Goal: Task Accomplishment & Management: Use online tool/utility

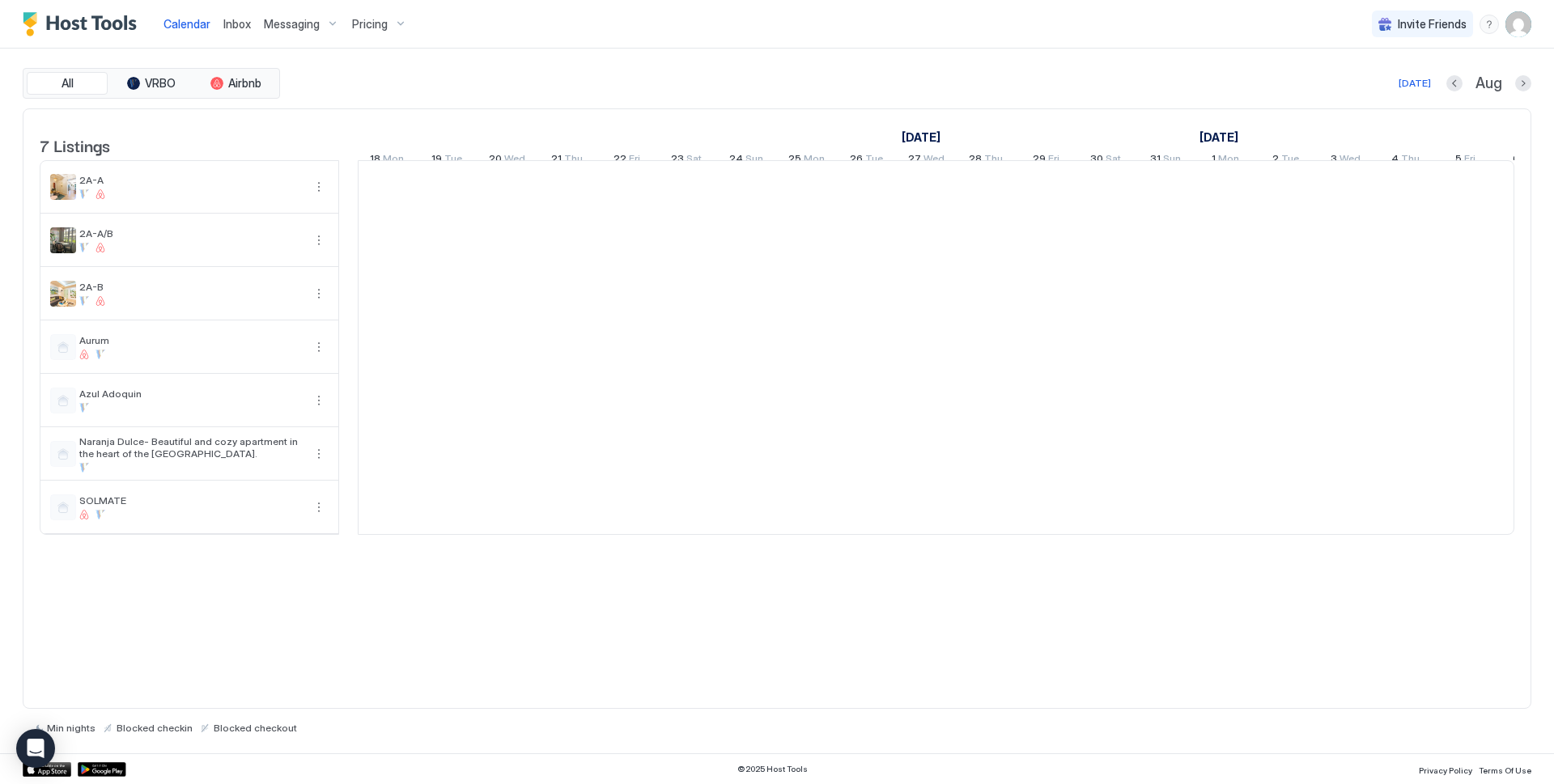
scroll to position [0, 899]
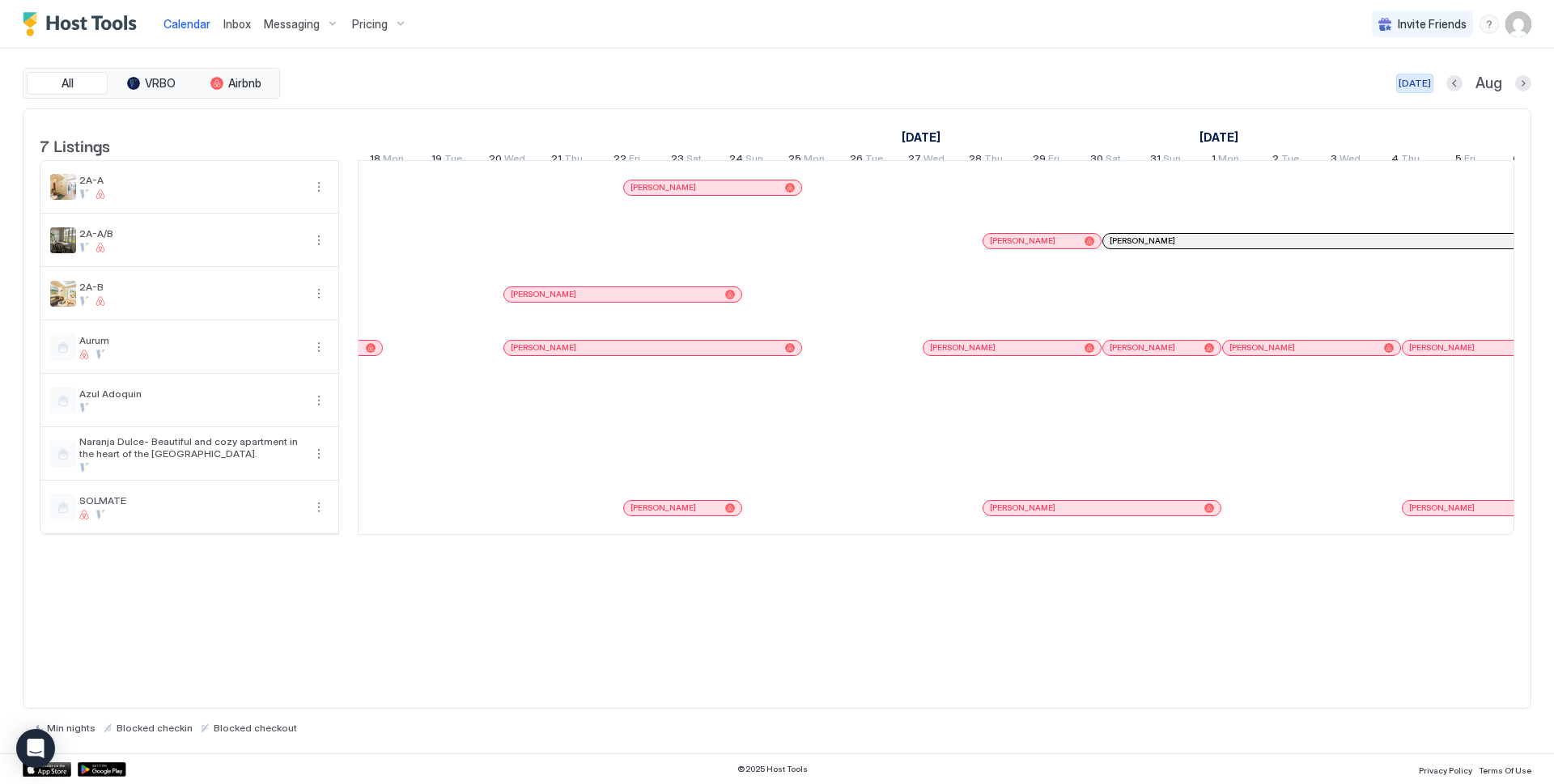
click at [1510, 28] on img "User profile" at bounding box center [1518, 24] width 26 height 26
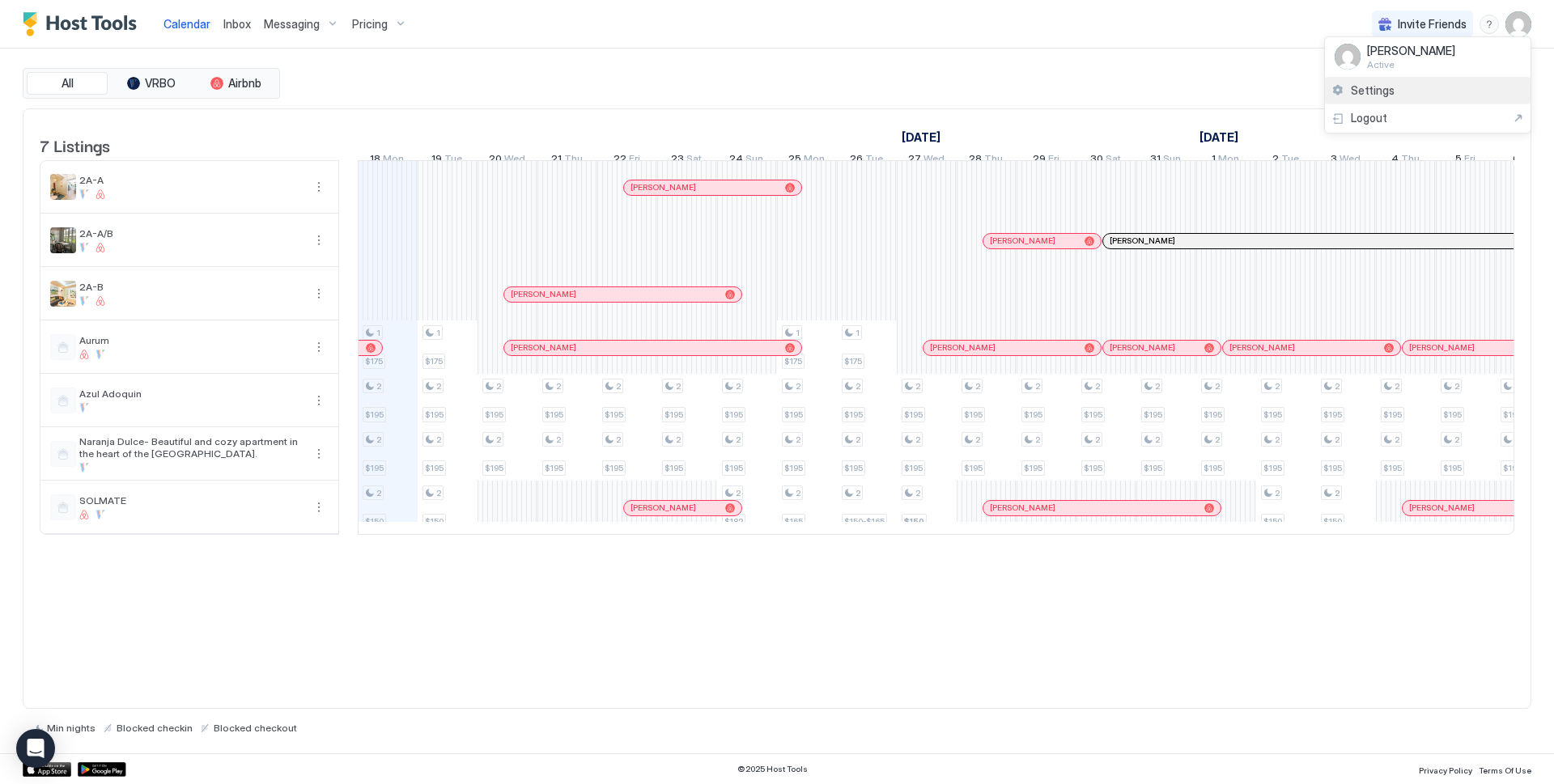
click at [1370, 88] on span "Settings" at bounding box center [1373, 90] width 44 height 14
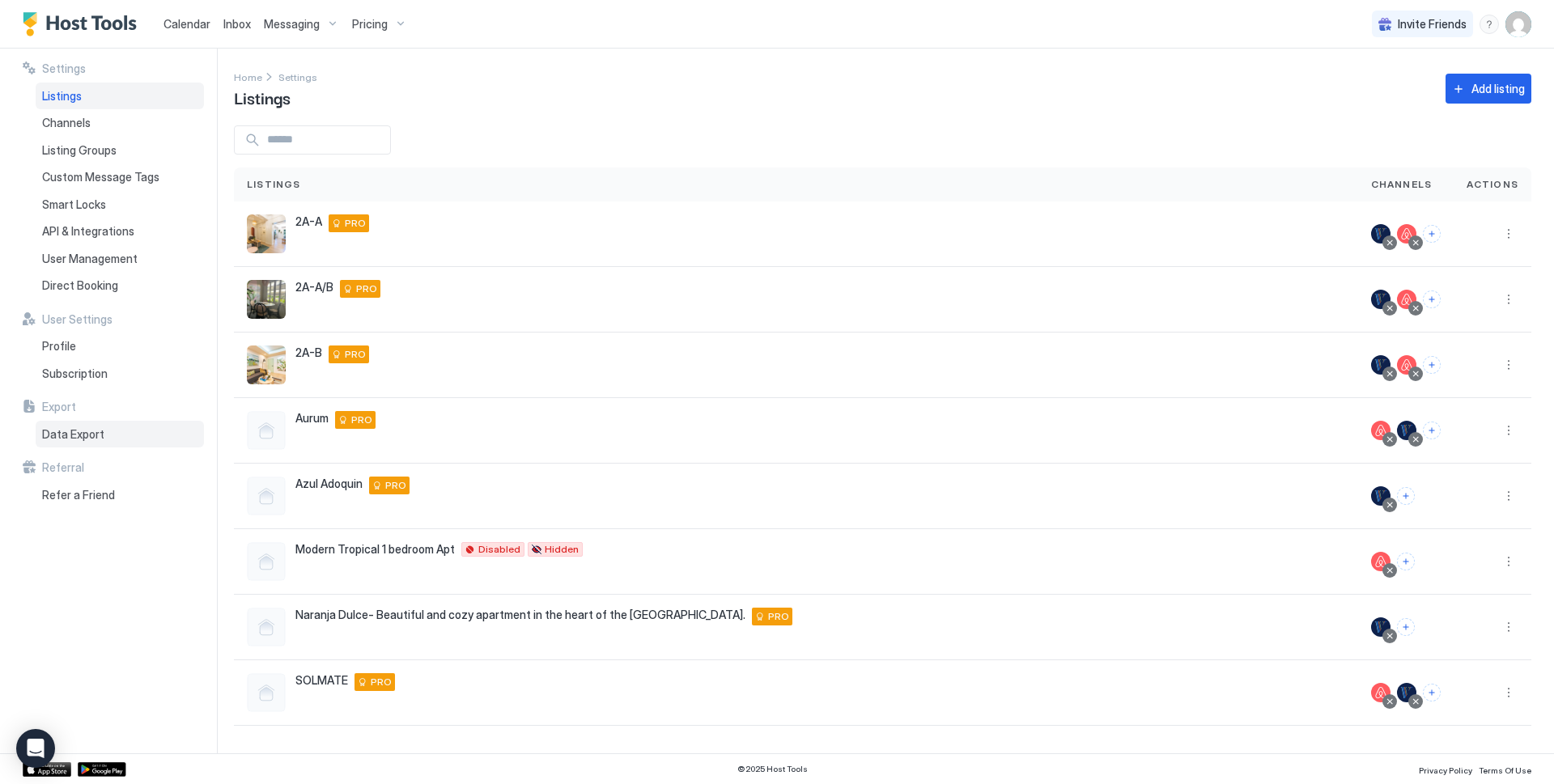
click at [65, 430] on span "Data Export" at bounding box center [73, 434] width 62 height 14
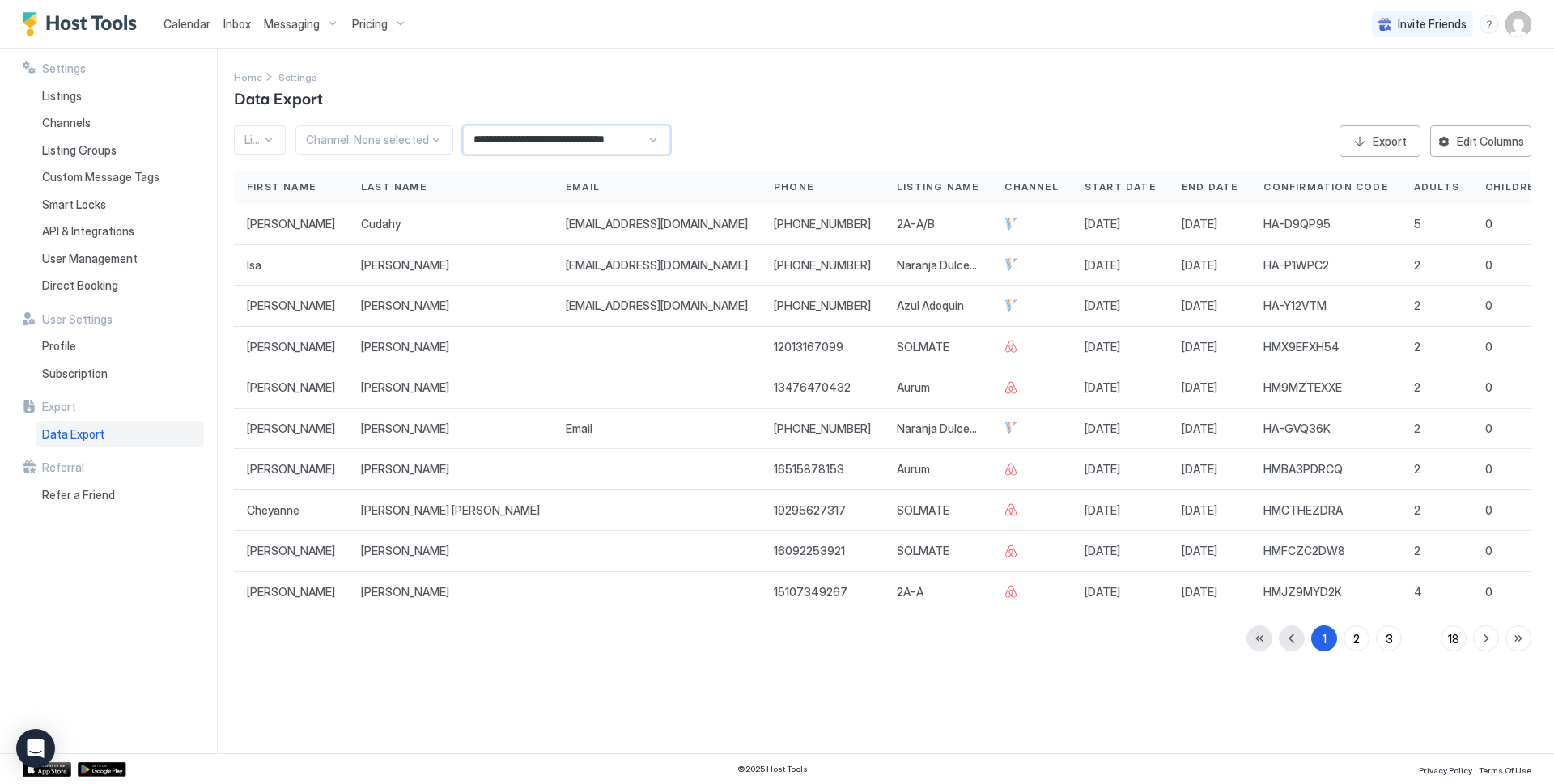
click at [570, 146] on input "**********" at bounding box center [554, 140] width 183 height 28
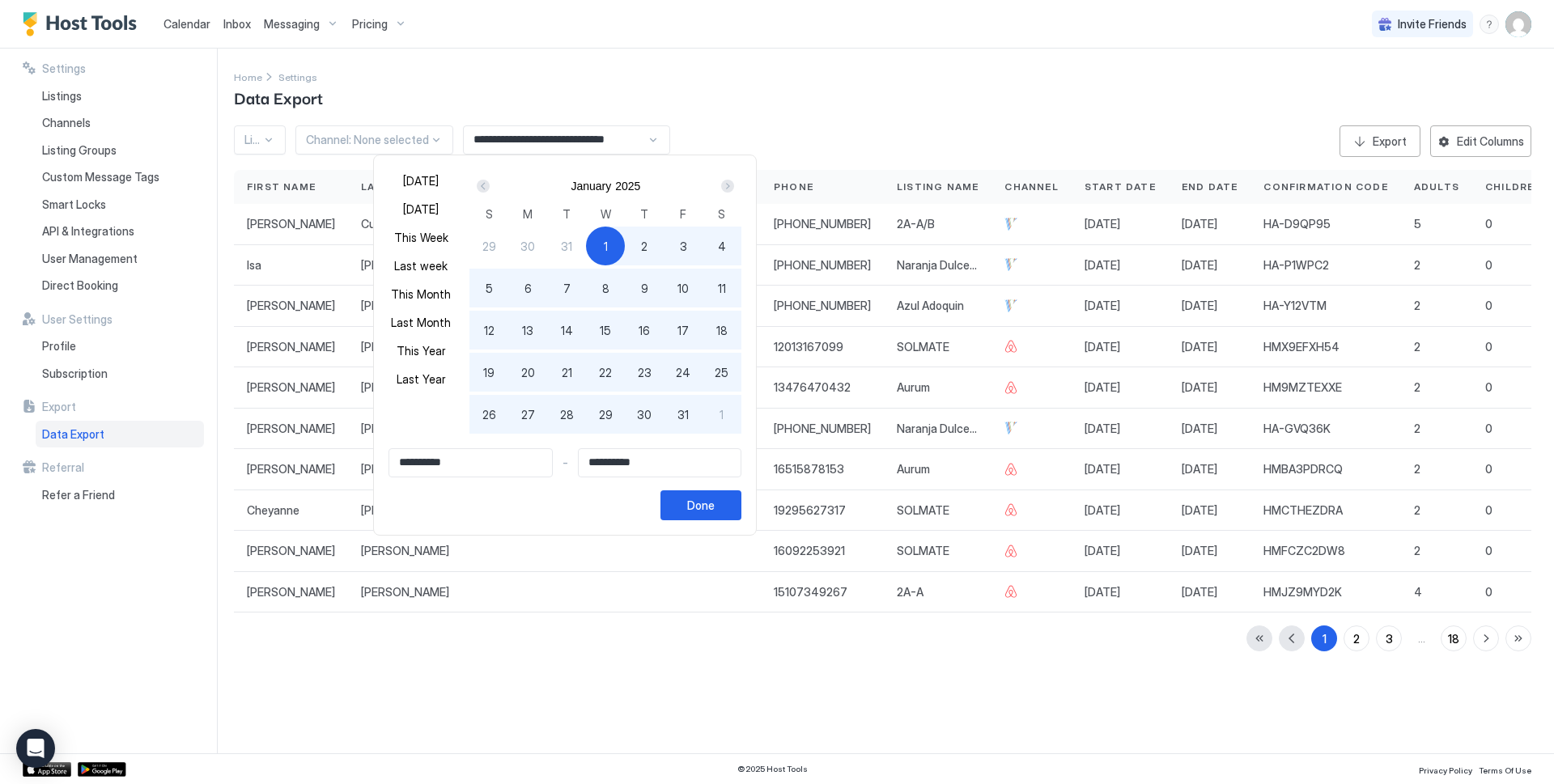
click at [721, 187] on div "Next" at bounding box center [728, 187] width 13 height 13
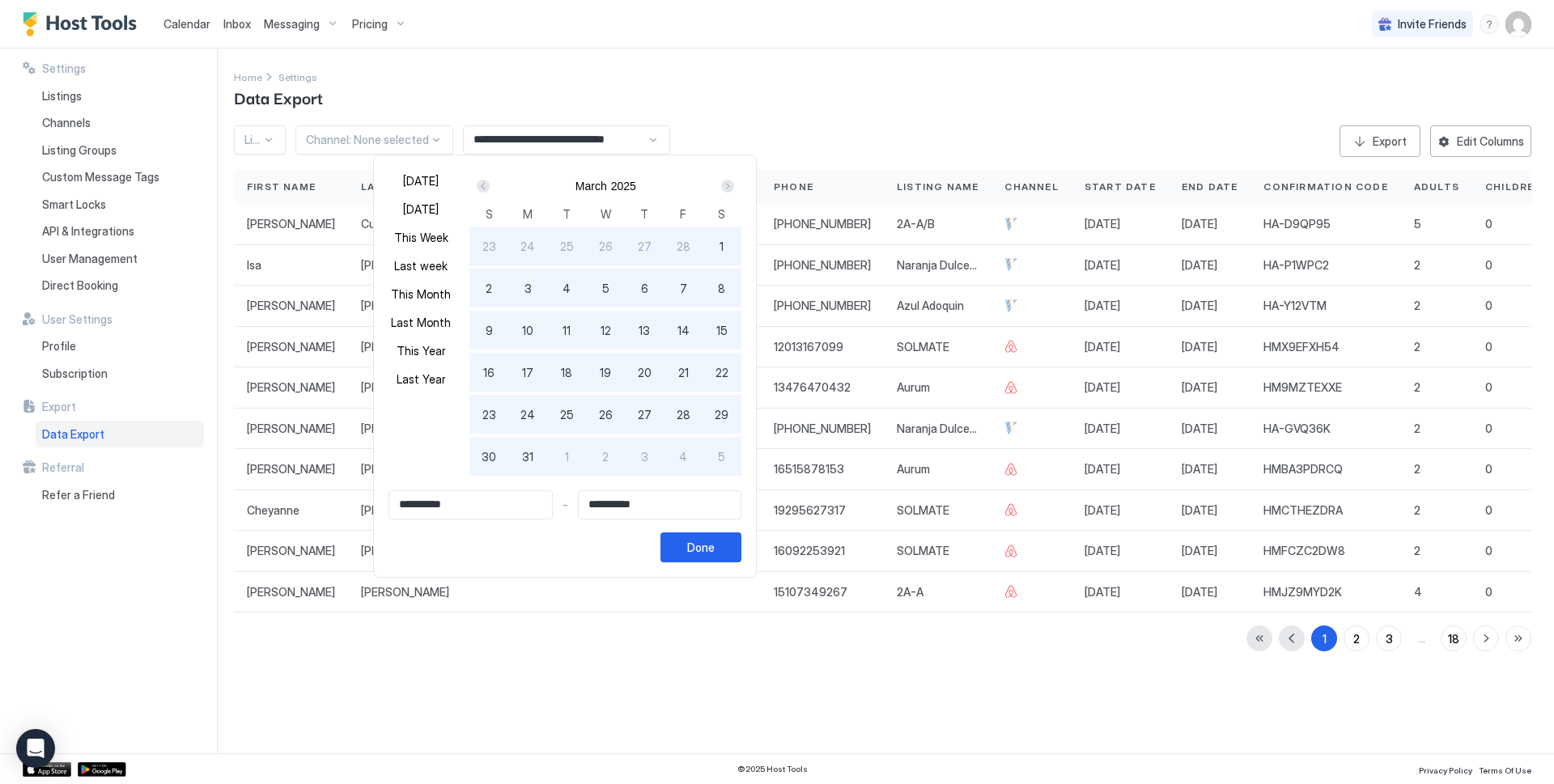
click at [721, 187] on div "Next" at bounding box center [728, 187] width 13 height 13
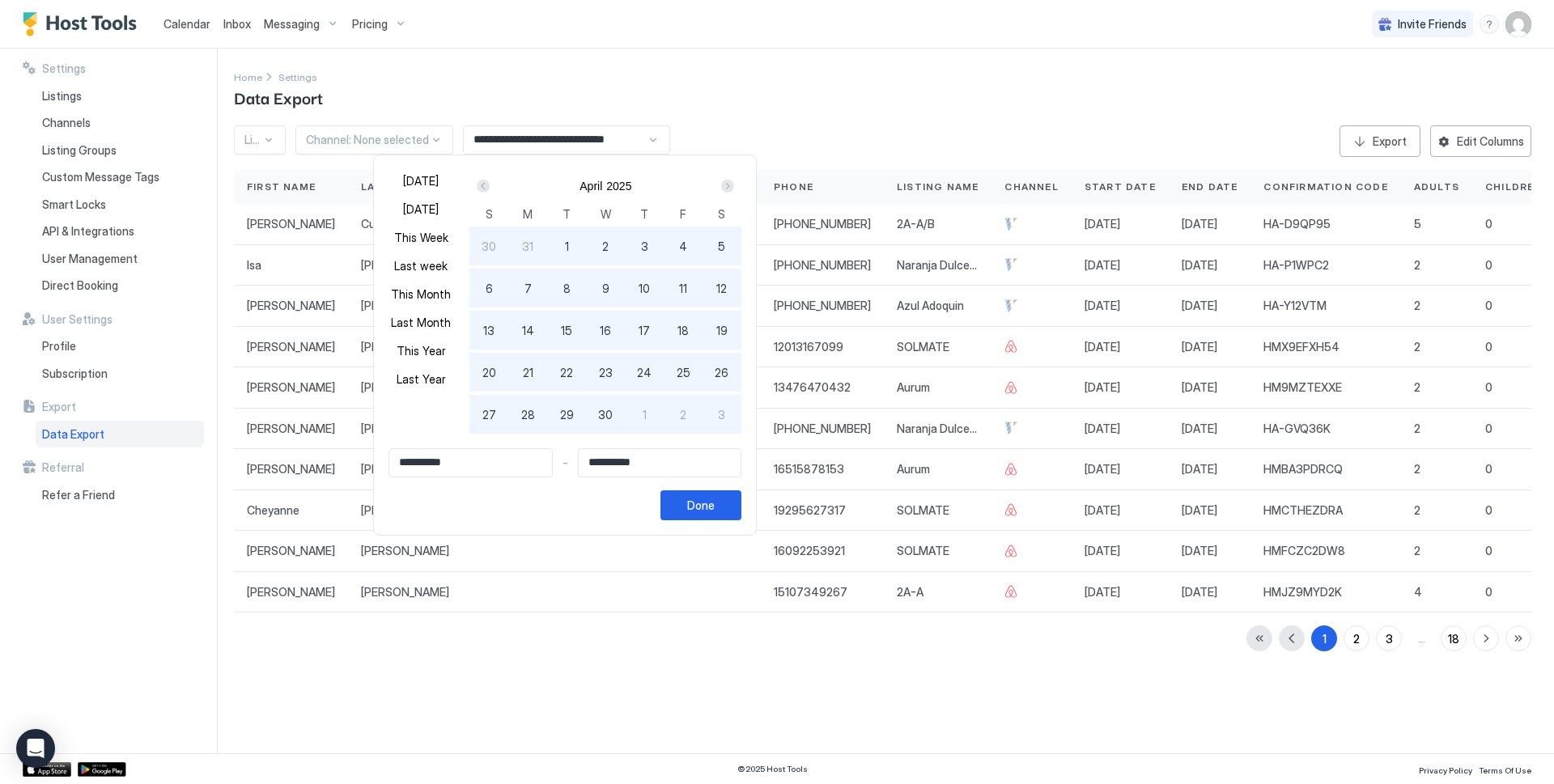
click at [721, 187] on div "Next" at bounding box center [728, 187] width 13 height 13
click at [721, 185] on div "Next" at bounding box center [728, 187] width 13 height 13
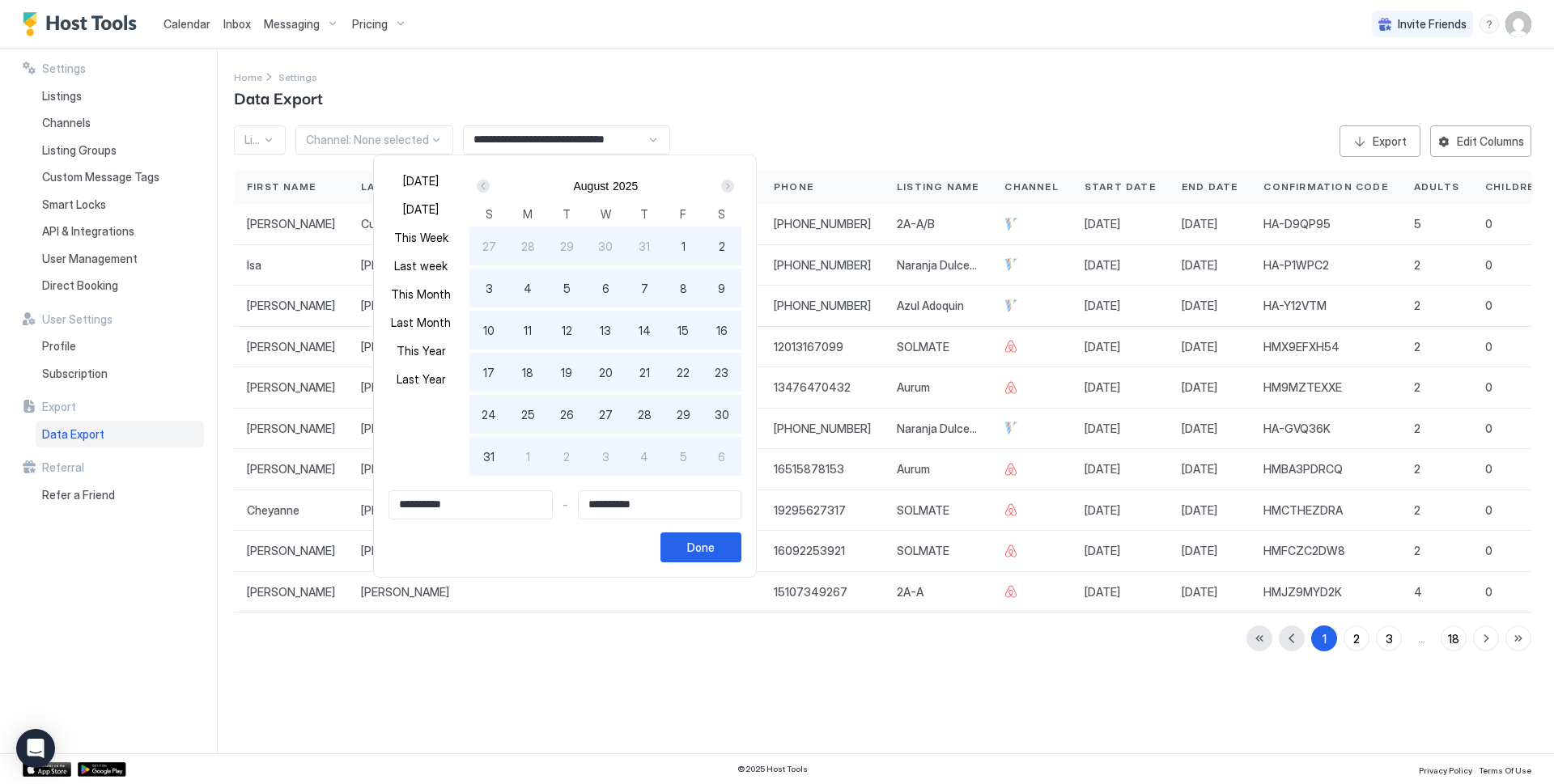
click at [522, 374] on span "18" at bounding box center [528, 372] width 11 height 17
type input "**********"
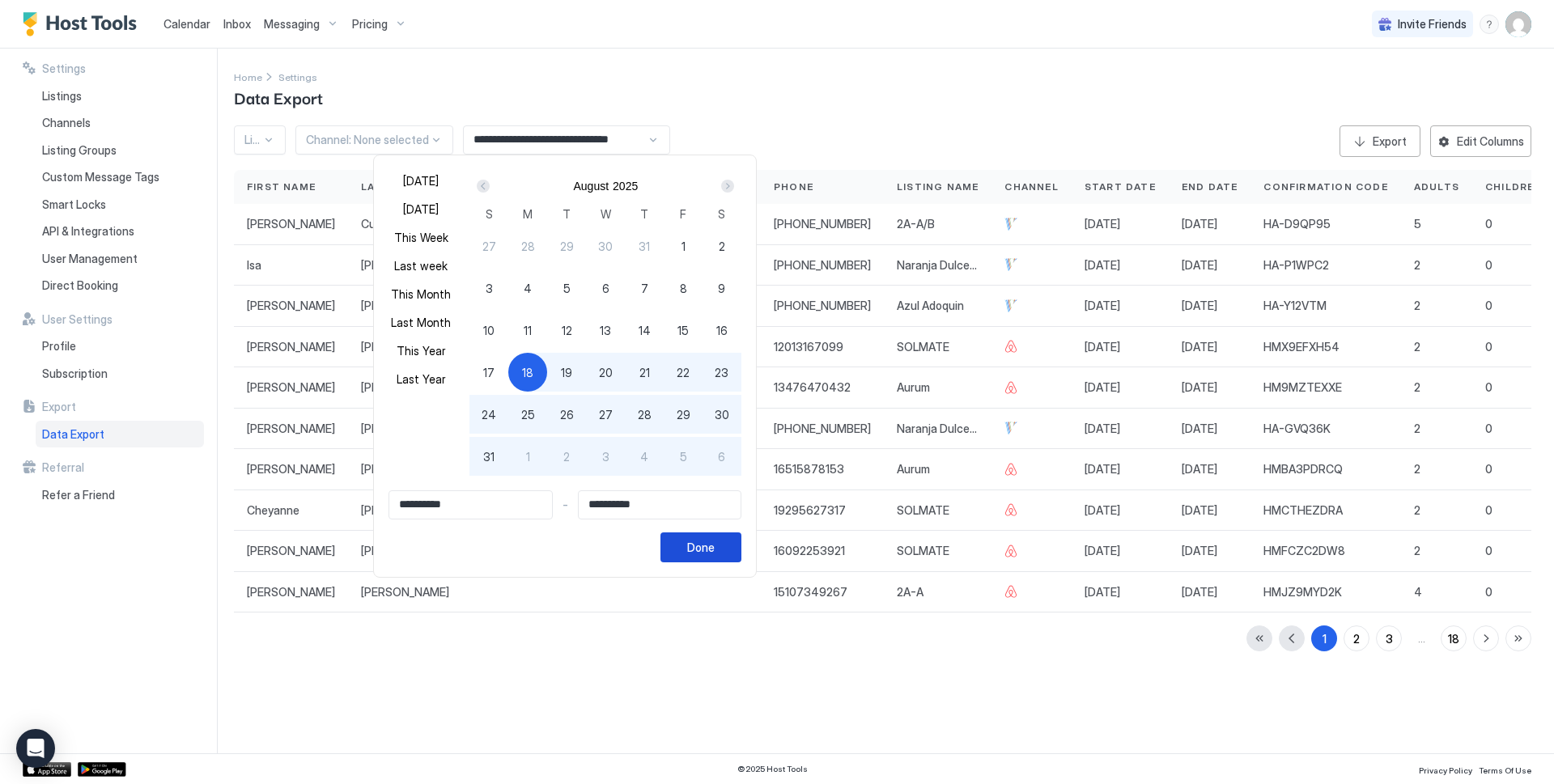
click at [709, 537] on button "Done" at bounding box center [701, 547] width 81 height 30
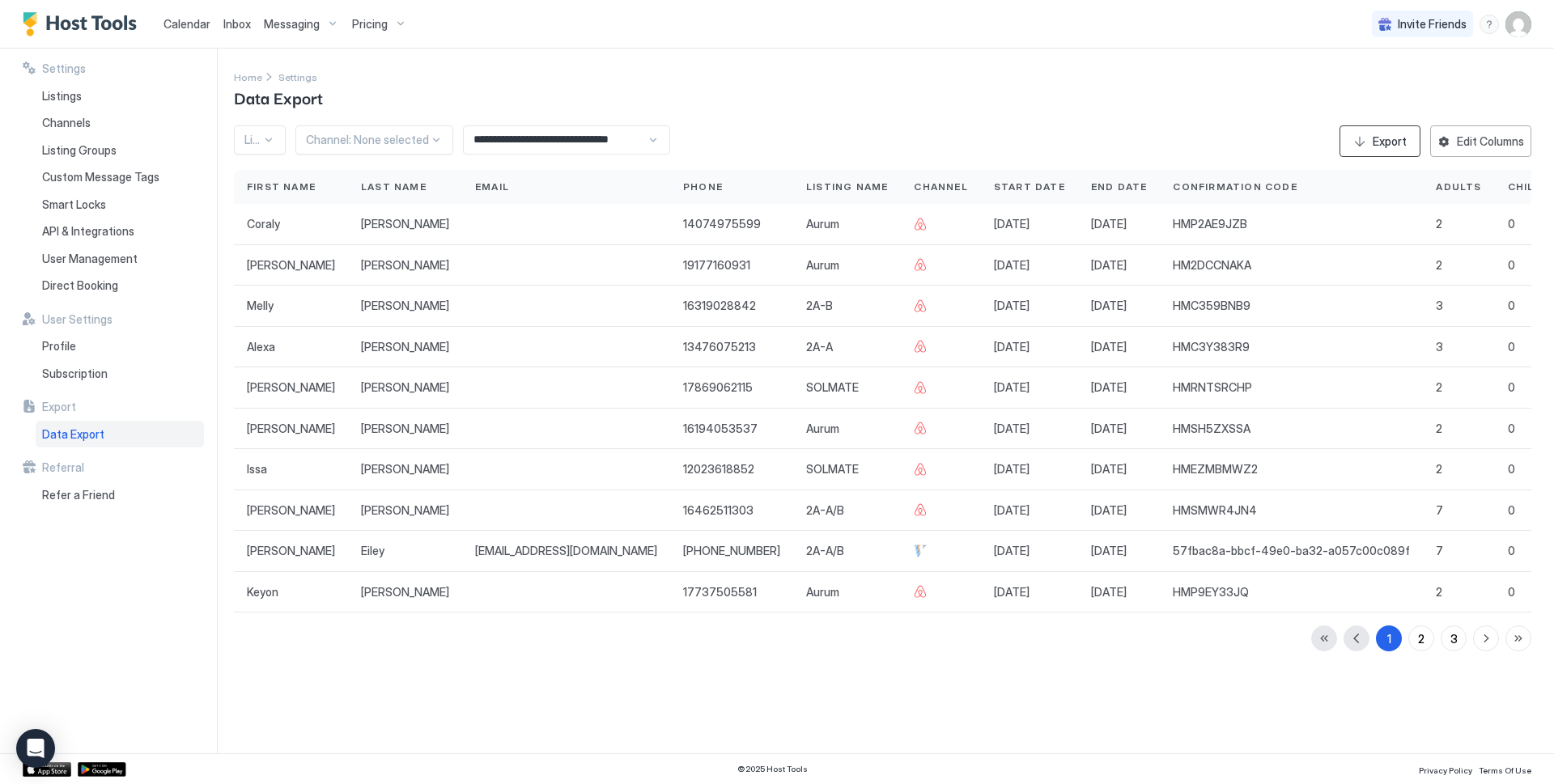
click at [1369, 141] on button "Export" at bounding box center [1380, 141] width 81 height 32
